Goal: Task Accomplishment & Management: Manage account settings

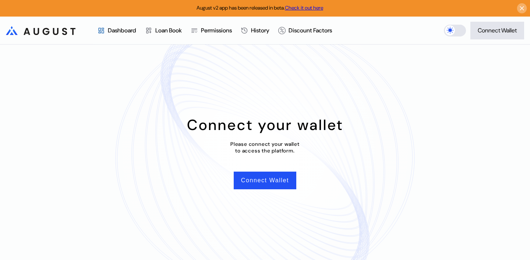
click at [521, 9] on icon at bounding box center [522, 8] width 7 height 7
click at [250, 182] on button "Connect Wallet" at bounding box center [265, 181] width 63 height 18
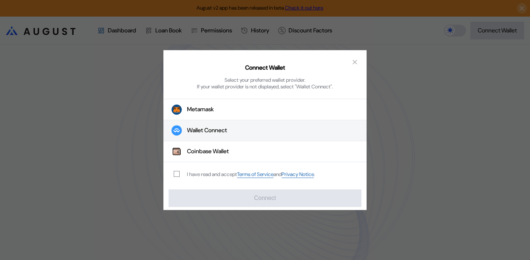
click at [205, 128] on div "Wallet Connect" at bounding box center [207, 131] width 40 height 8
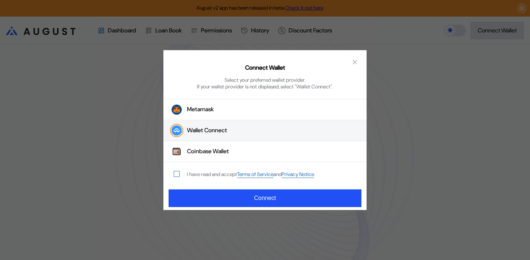
click at [179, 175] on span "modal" at bounding box center [176, 173] width 5 height 5
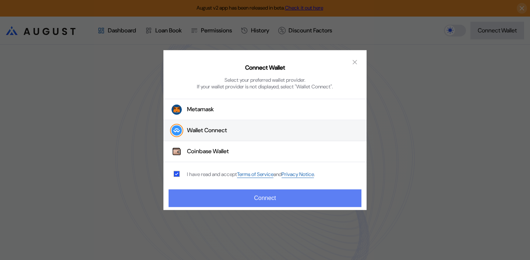
click at [254, 199] on button "Connect" at bounding box center [265, 198] width 193 height 18
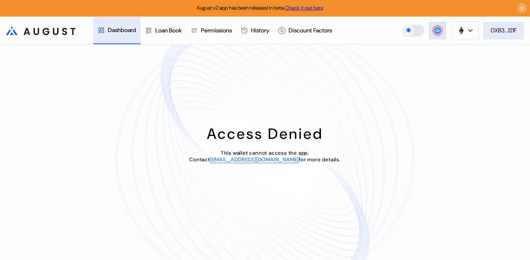
click at [505, 27] on div "0XB3...121F" at bounding box center [504, 31] width 26 height 8
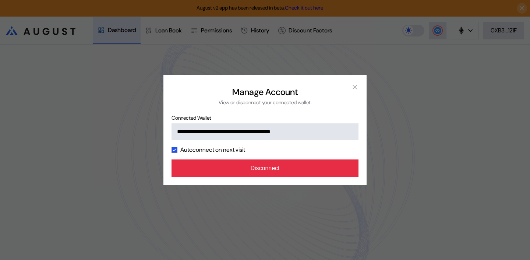
click at [268, 169] on button "Disconnect" at bounding box center [265, 168] width 187 height 18
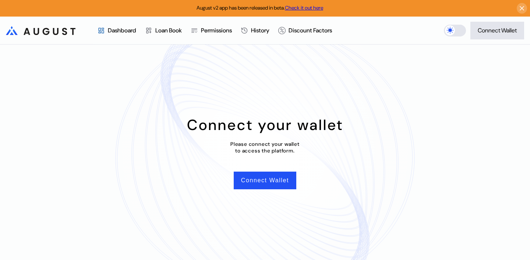
click at [116, 29] on div "Dashboard" at bounding box center [122, 31] width 28 height 8
click at [175, 28] on div "Loan Book" at bounding box center [168, 31] width 27 height 8
click at [257, 181] on button "Connect Wallet" at bounding box center [265, 181] width 63 height 18
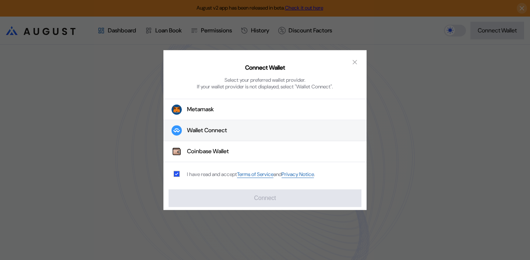
click at [217, 130] on div "Wallet Connect" at bounding box center [207, 131] width 40 height 8
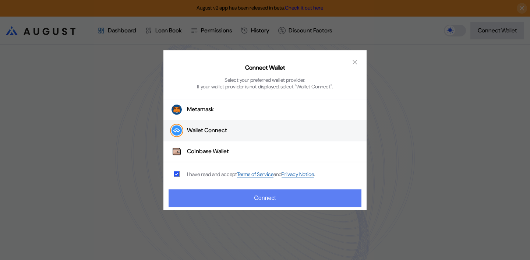
click at [272, 201] on button "Connect" at bounding box center [265, 198] width 193 height 18
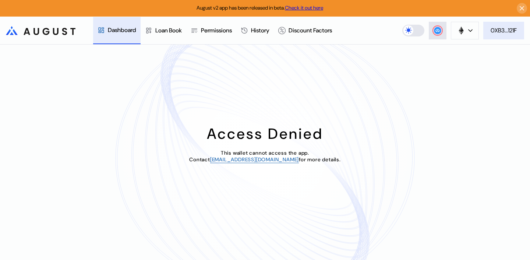
click at [502, 29] on div "0XB3...121F" at bounding box center [504, 31] width 26 height 8
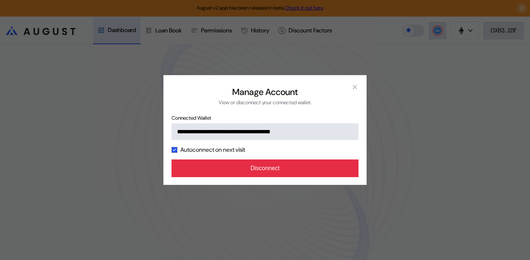
click at [271, 169] on button "Disconnect" at bounding box center [265, 168] width 187 height 18
